Goal: Navigation & Orientation: Find specific page/section

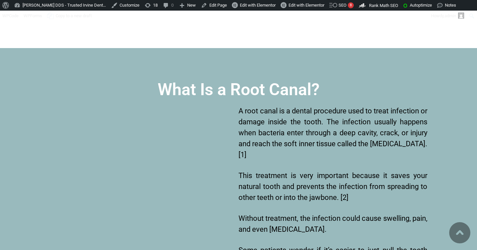
scroll to position [1810, 0]
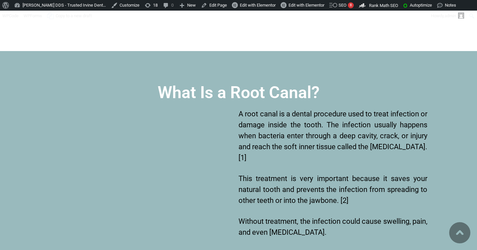
scroll to position [1858, 0]
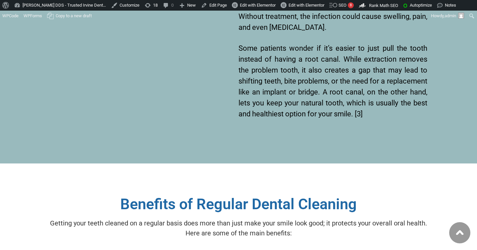
scroll to position [2080, 0]
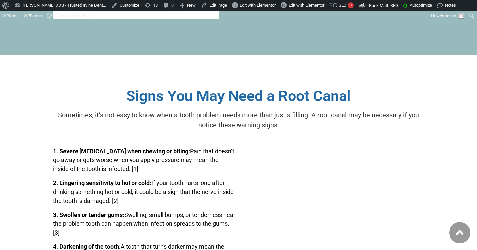
scroll to position [2055, 0]
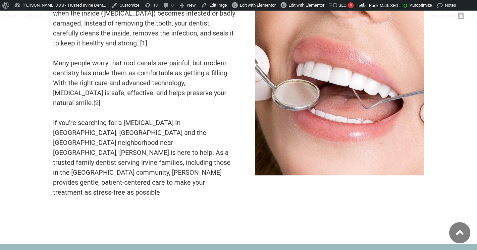
click at [457, 235] on img at bounding box center [459, 232] width 21 height 21
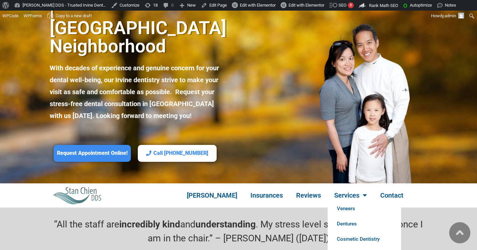
scroll to position [107, 0]
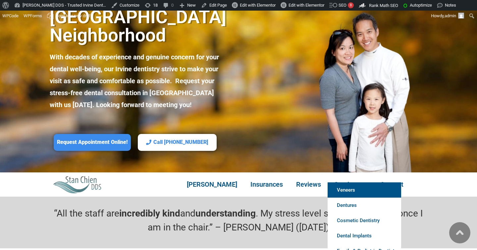
click at [345, 182] on link "Veneers" at bounding box center [364, 189] width 74 height 15
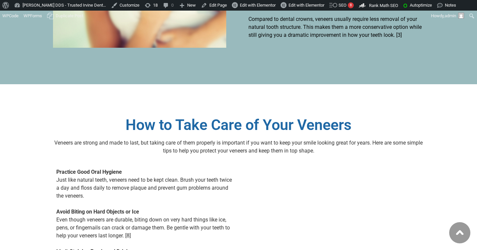
scroll to position [3103, 0]
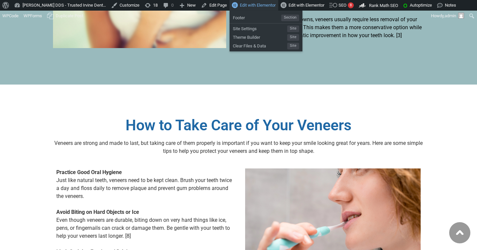
click at [253, 4] on span "Edit with Elementor" at bounding box center [258, 5] width 36 height 5
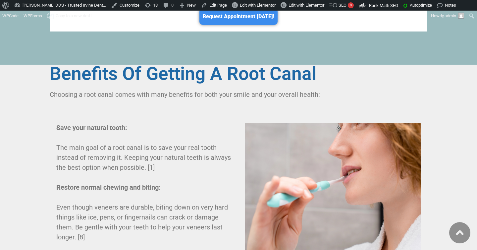
scroll to position [2613, 0]
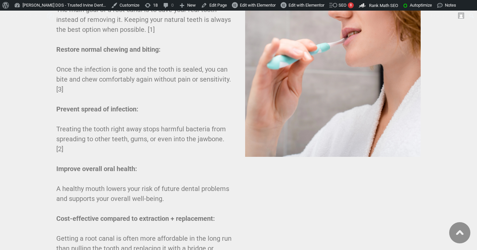
scroll to position [2777, 0]
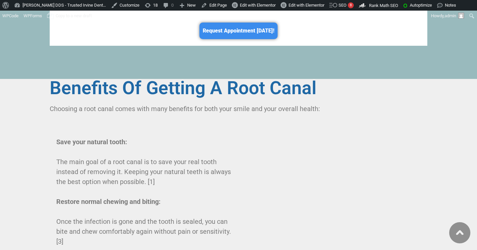
scroll to position [2653, 0]
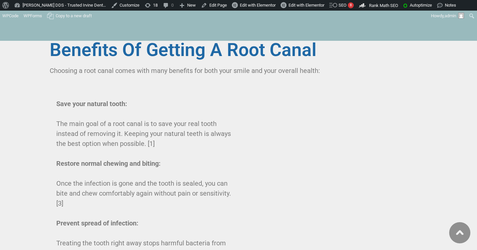
scroll to position [2640, 0]
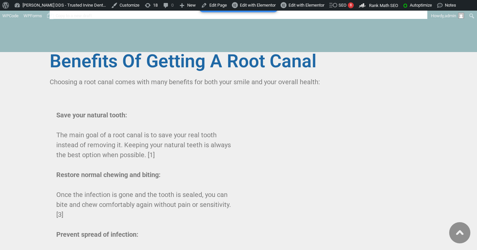
scroll to position [2641, 0]
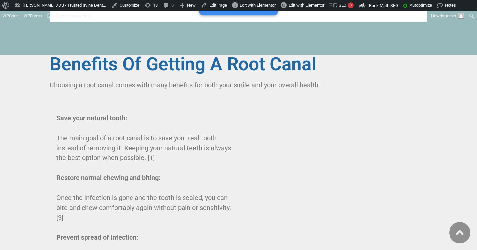
scroll to position [2595, 0]
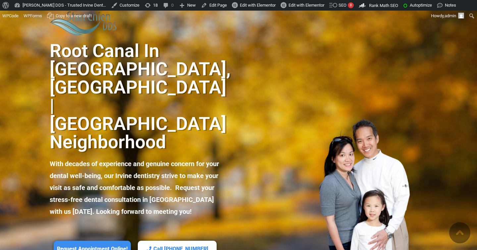
scroll to position [138, 0]
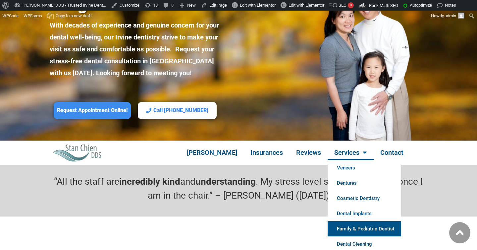
click at [341, 221] on link "Family & Pediatric Dentist" at bounding box center [364, 228] width 74 height 15
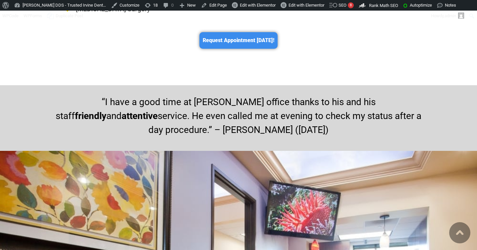
scroll to position [5209, 0]
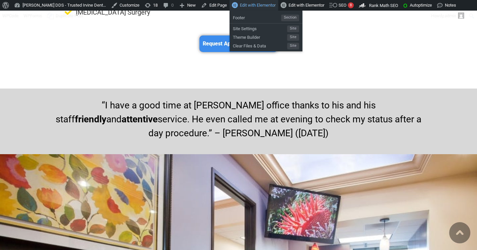
click at [261, 5] on span "Edit with Elementor" at bounding box center [258, 5] width 36 height 5
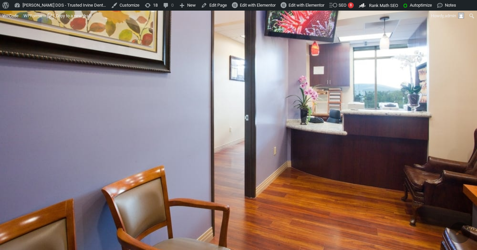
scroll to position [4452, 0]
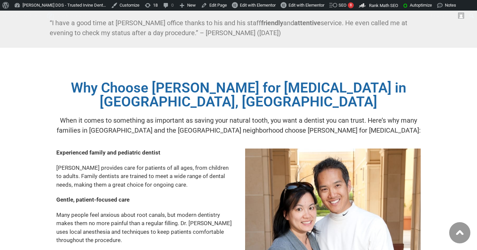
scroll to position [3030, 0]
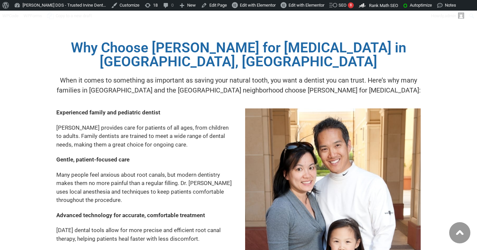
scroll to position [3060, 0]
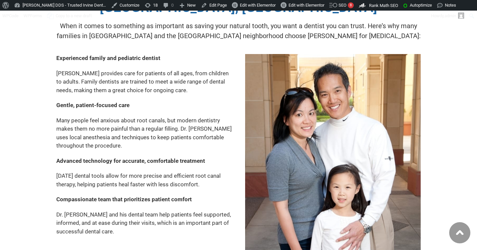
scroll to position [3115, 0]
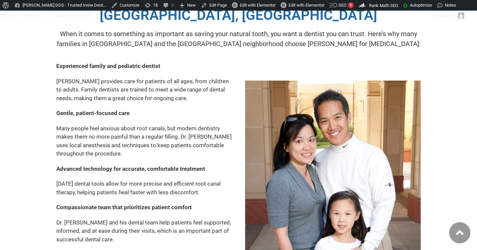
scroll to position [3049, 0]
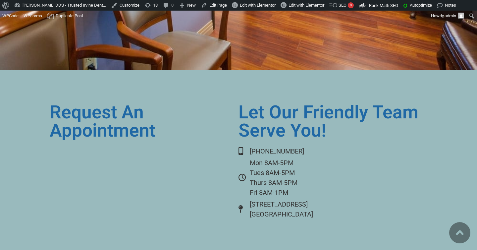
scroll to position [4537, 0]
